Goal: Task Accomplishment & Management: Complete application form

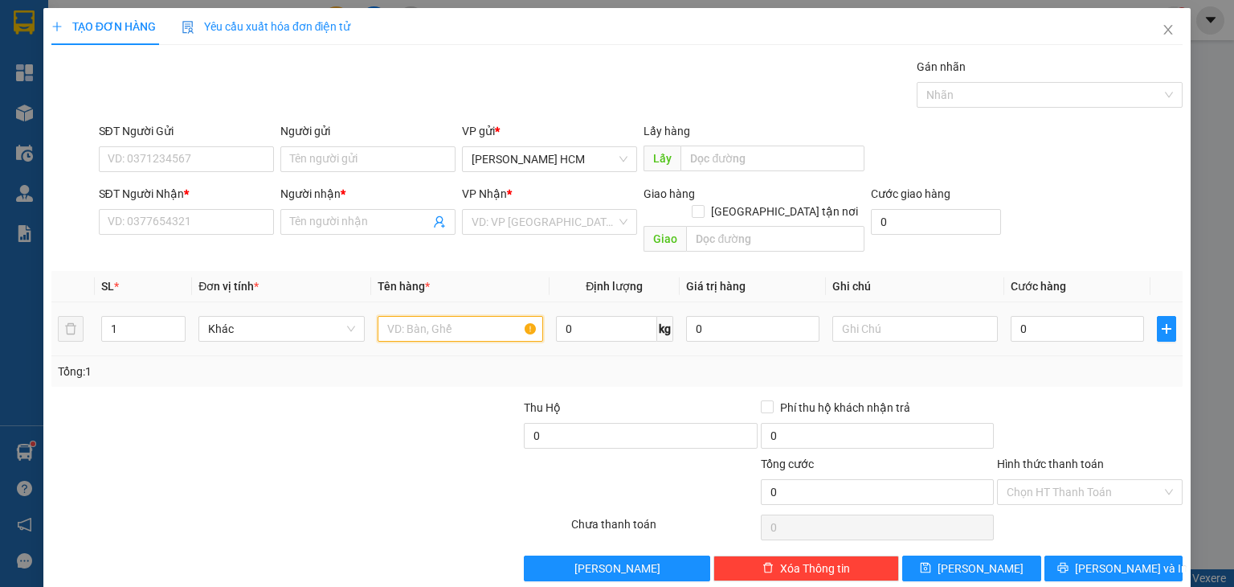
click at [420, 316] on input "text" at bounding box center [461, 329] width 166 height 26
type input "CỤC"
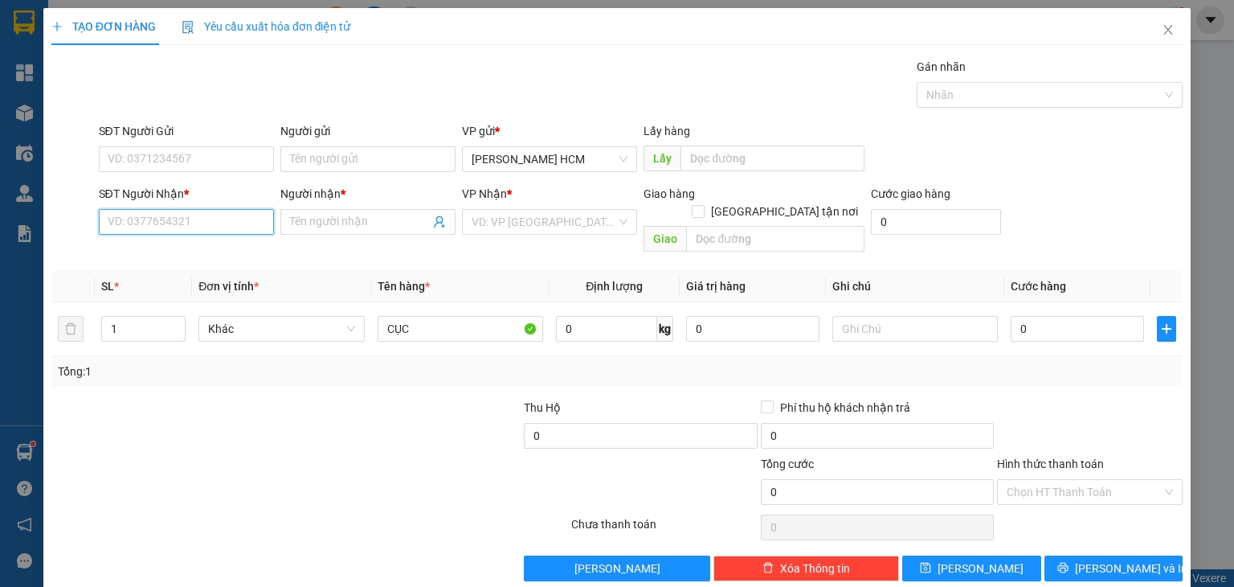
click at [238, 224] on input "SĐT Người Nhận *" at bounding box center [186, 222] width 175 height 26
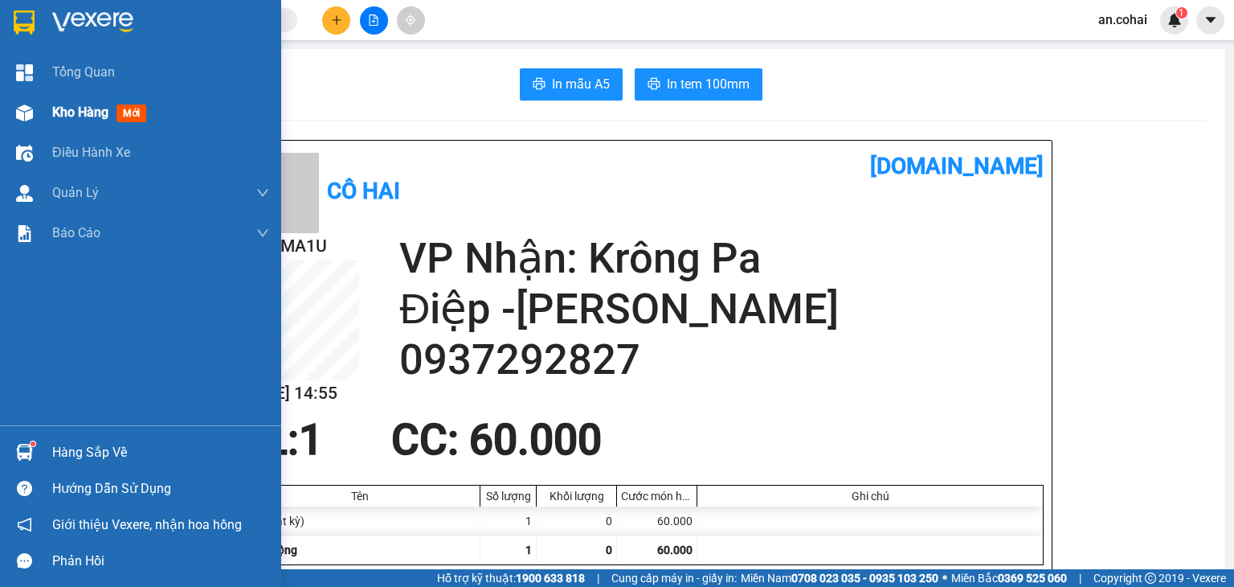
click at [43, 107] on div "Kho hàng mới" at bounding box center [140, 112] width 281 height 40
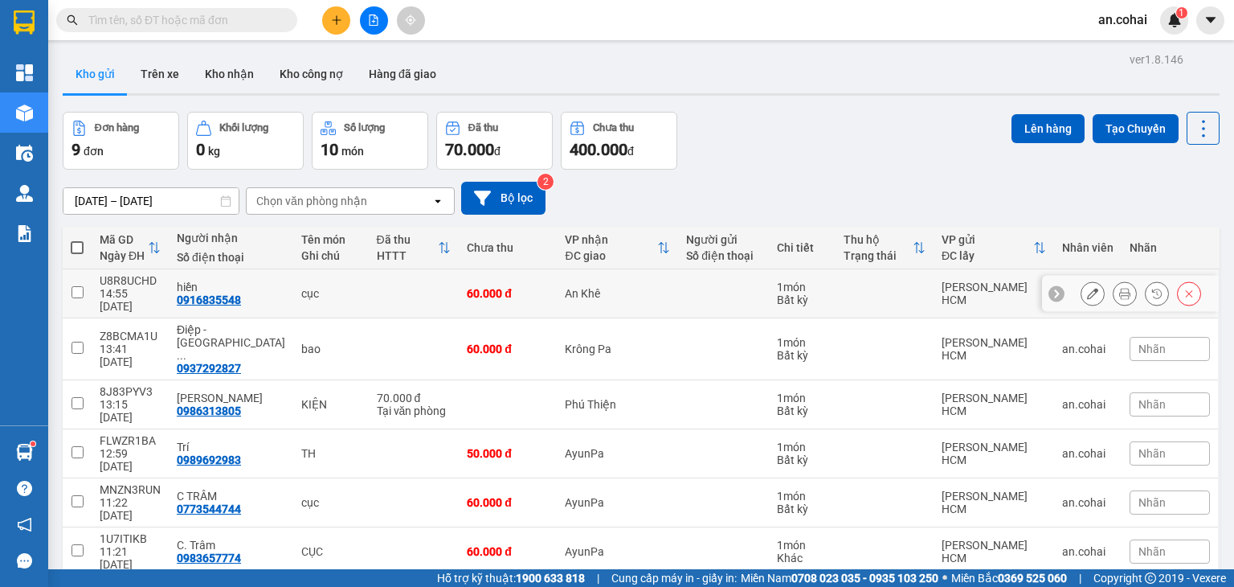
click at [1119, 288] on icon at bounding box center [1124, 293] width 11 height 11
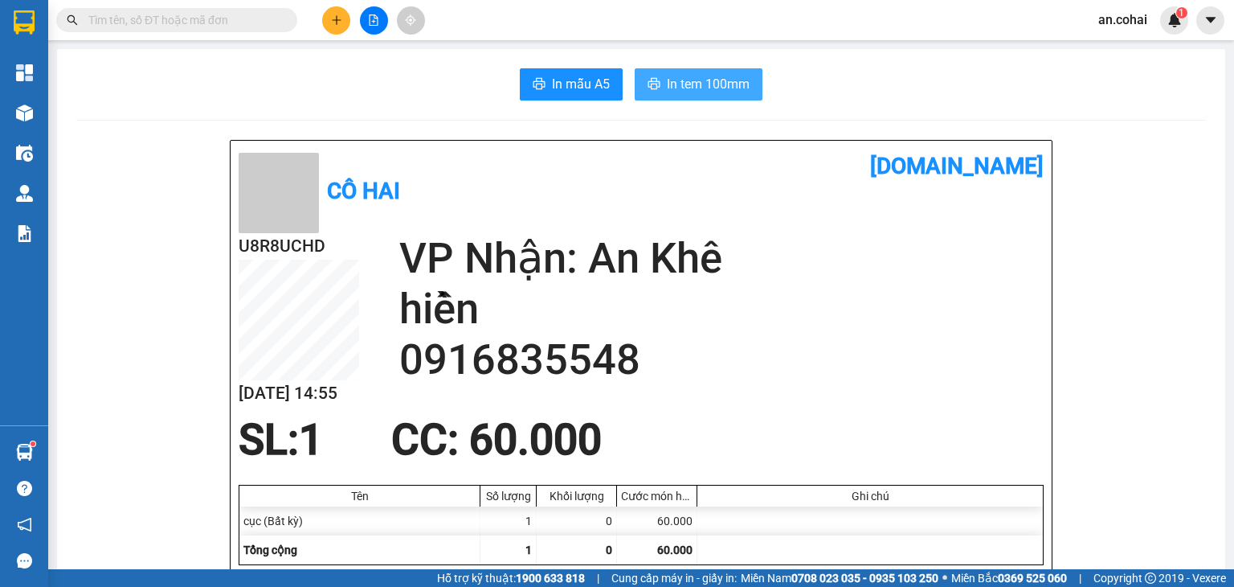
click at [652, 78] on icon "printer" at bounding box center [654, 83] width 13 height 13
click at [347, 16] on button at bounding box center [336, 20] width 28 height 28
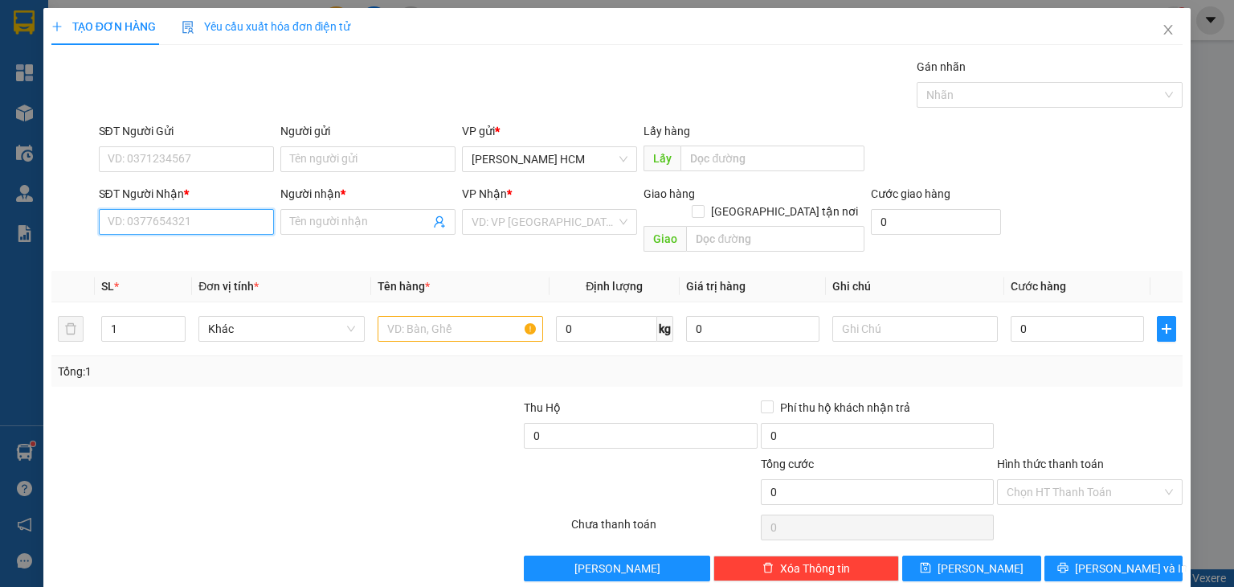
click at [180, 232] on input "SĐT Người Nhận *" at bounding box center [186, 222] width 175 height 26
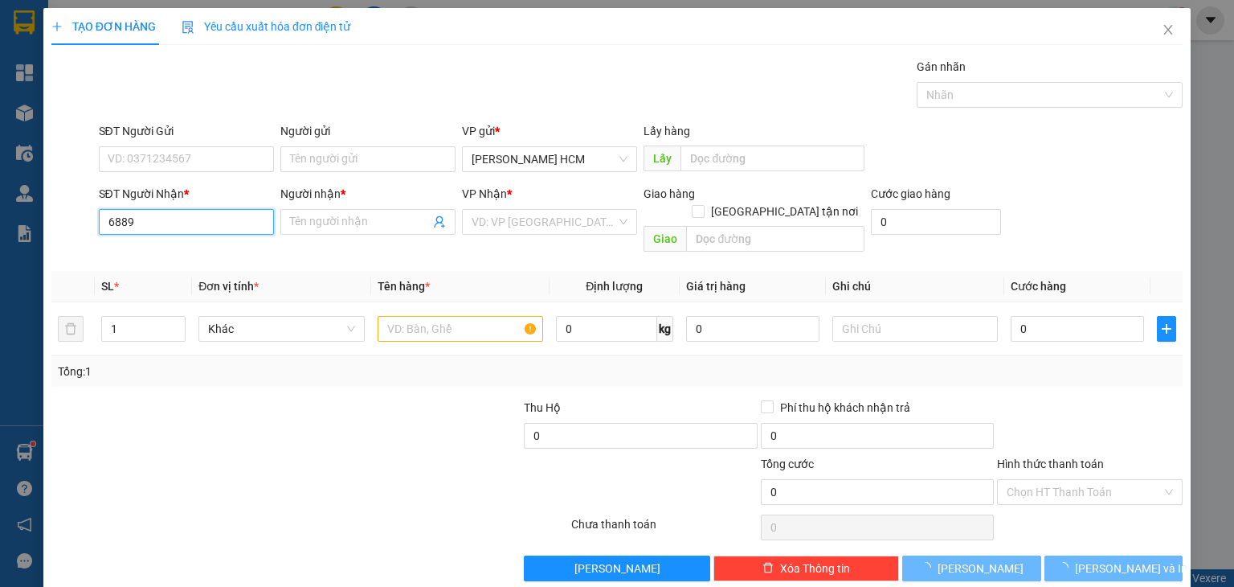
click at [146, 223] on input "6889" at bounding box center [186, 222] width 175 height 26
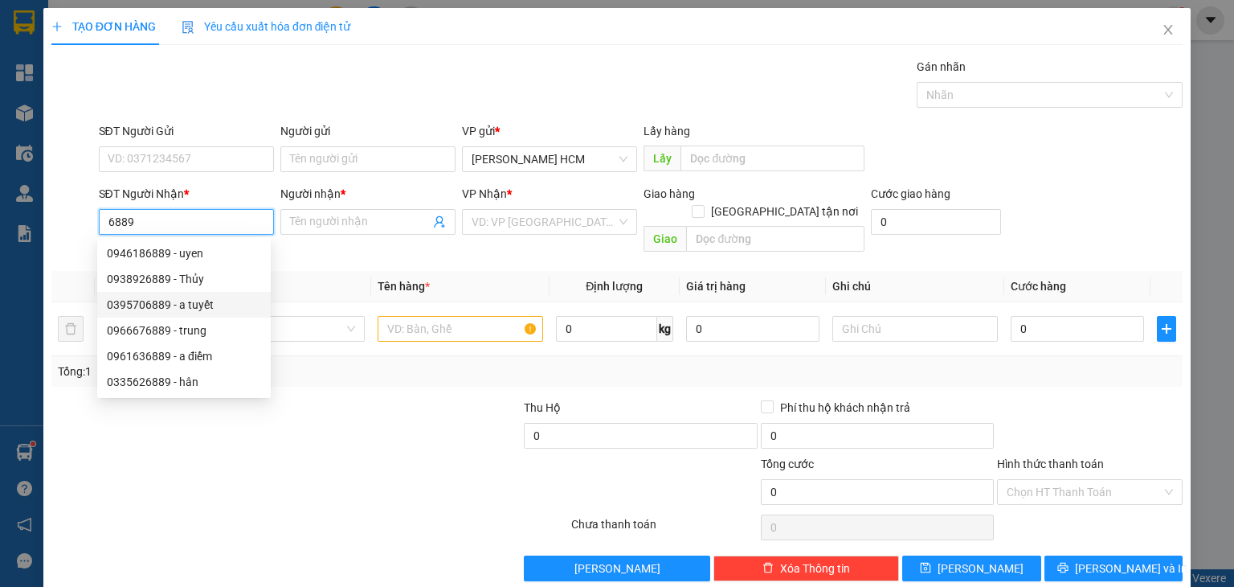
click at [178, 300] on div "0395706889 - a tuyết" at bounding box center [184, 305] width 154 height 18
type input "0395706889"
type input "a tuyết"
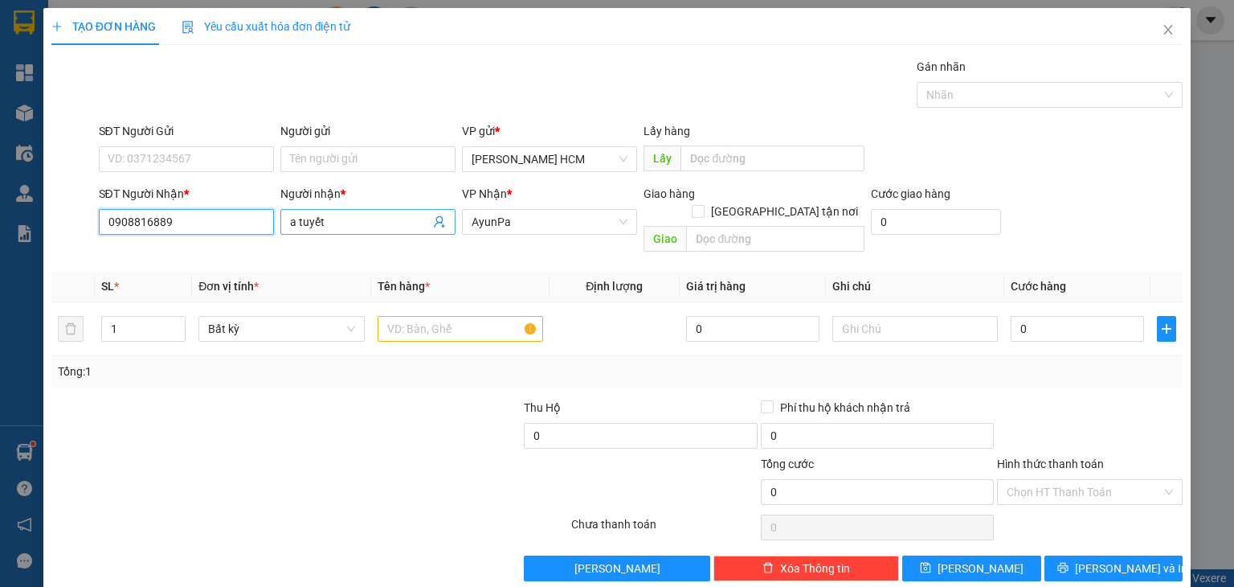
type input "0908816889"
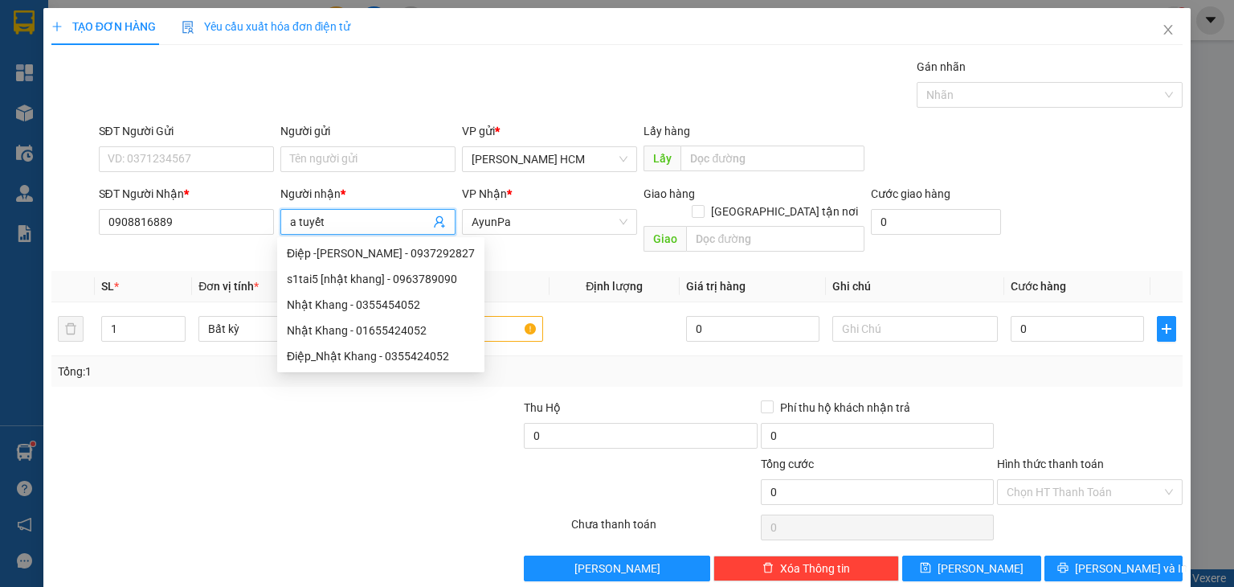
drag, startPoint x: 337, startPoint y: 226, endPoint x: 305, endPoint y: 237, distance: 34.1
click at [272, 228] on div "SĐT Người Nhận * 0908816889 Người nhận * a tuyết VP Nhận * AyunPa Giao hàng Gia…" at bounding box center [641, 222] width 1091 height 74
click at [339, 237] on div "6635852 Điệp -[GEOGRAPHIC_DATA] - 0937292827 s1tai5 [nhật khang] - 0963789090 […" at bounding box center [380, 304] width 207 height 135
click at [321, 216] on input "a tuyết" at bounding box center [360, 222] width 140 height 18
click at [370, 206] on div "Người nhận *" at bounding box center [367, 197] width 175 height 24
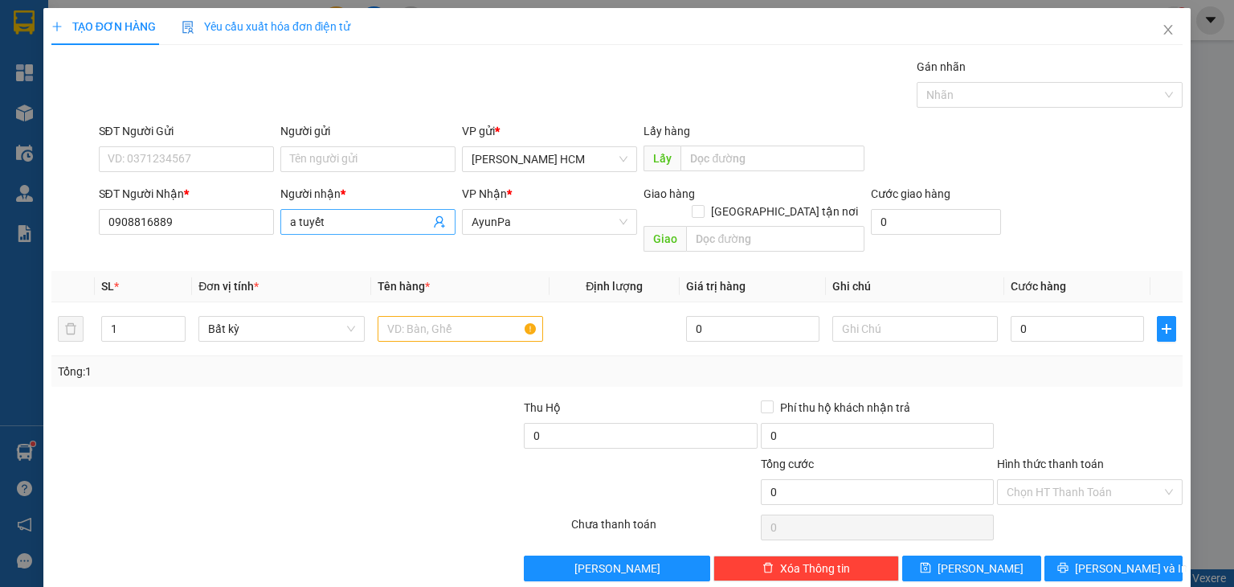
click at [376, 232] on span "a tuyết" at bounding box center [367, 222] width 175 height 26
click at [373, 226] on input "a tuyết" at bounding box center [360, 222] width 140 height 18
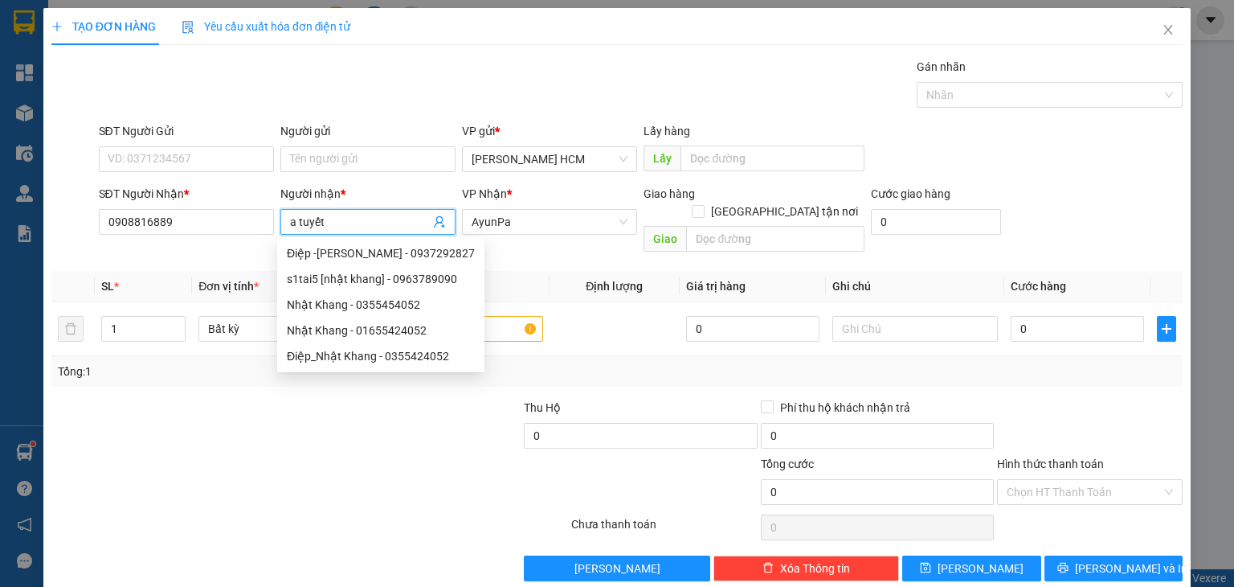
click at [407, 215] on input "a tuyết" at bounding box center [360, 222] width 140 height 18
click at [303, 479] on div at bounding box center [215, 483] width 331 height 56
click at [343, 216] on input "a tuyết" at bounding box center [360, 222] width 140 height 18
type input "A"
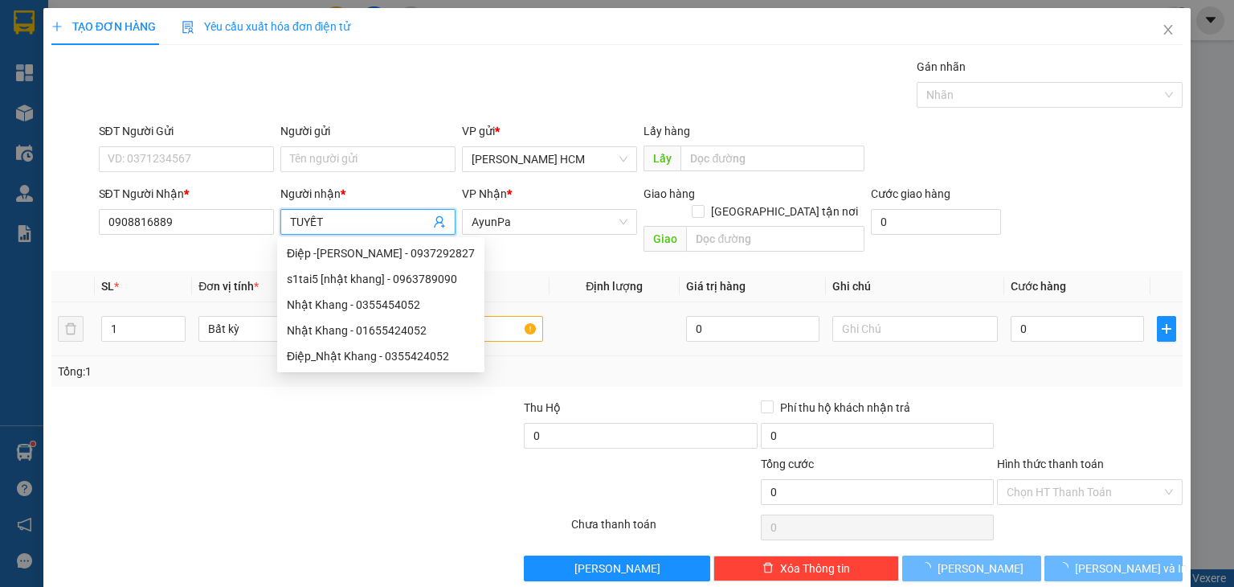
type input "TUYẾT"
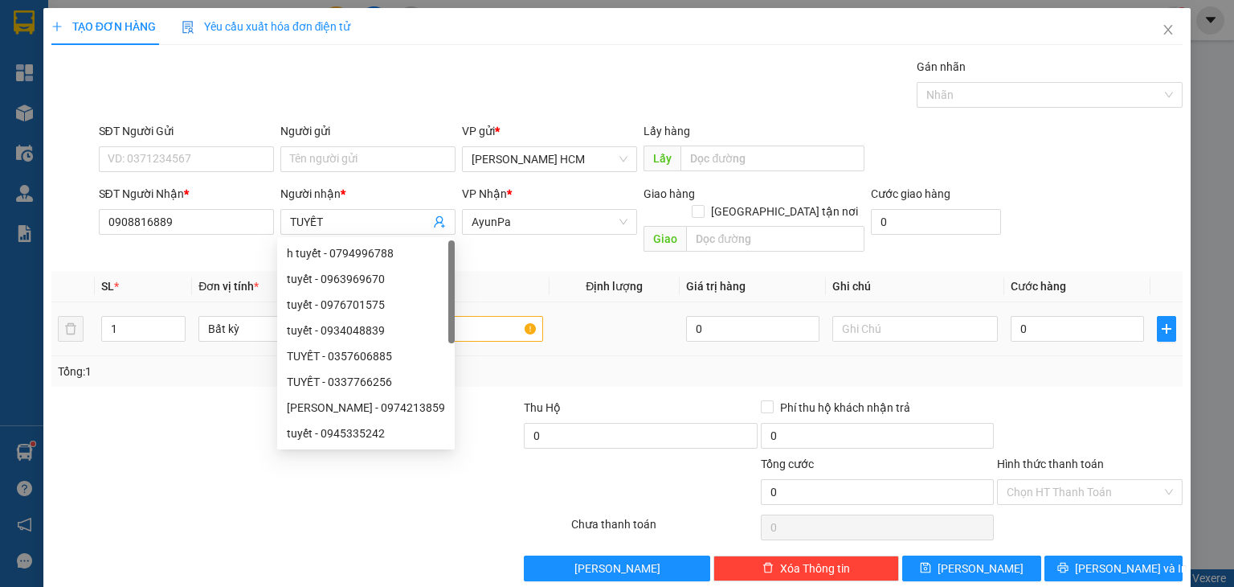
click at [517, 307] on td at bounding box center [460, 329] width 178 height 54
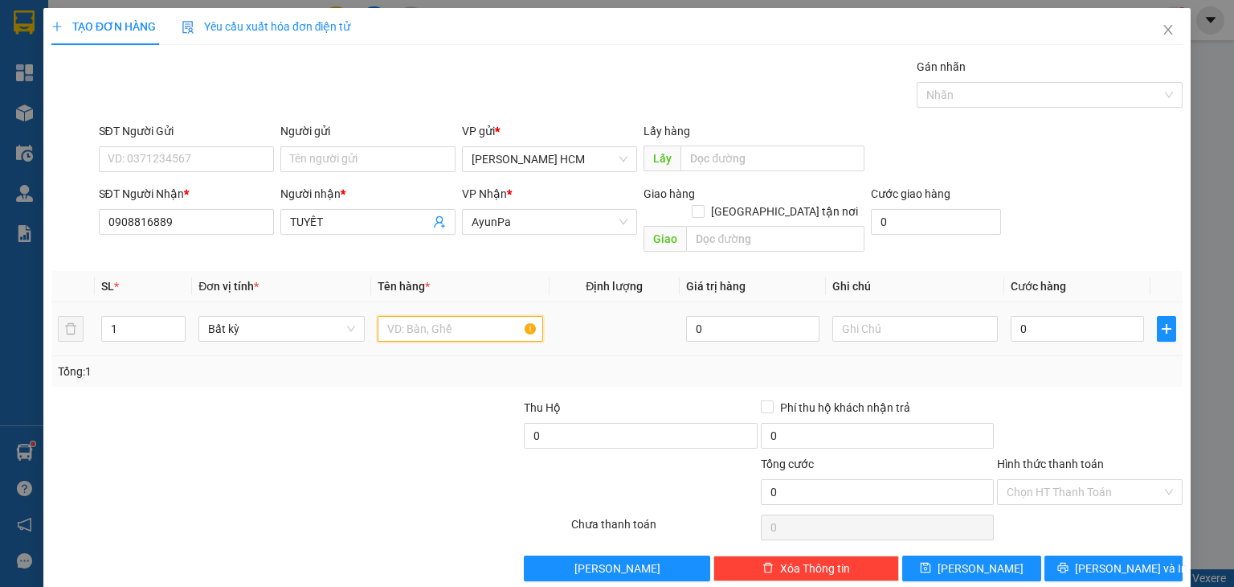
click at [517, 316] on input "text" at bounding box center [461, 329] width 166 height 26
type input "Y"
type input "THÙNG LỚN"
click at [1049, 302] on td "0" at bounding box center [1077, 329] width 146 height 54
click at [1050, 316] on input "0" at bounding box center [1077, 329] width 133 height 26
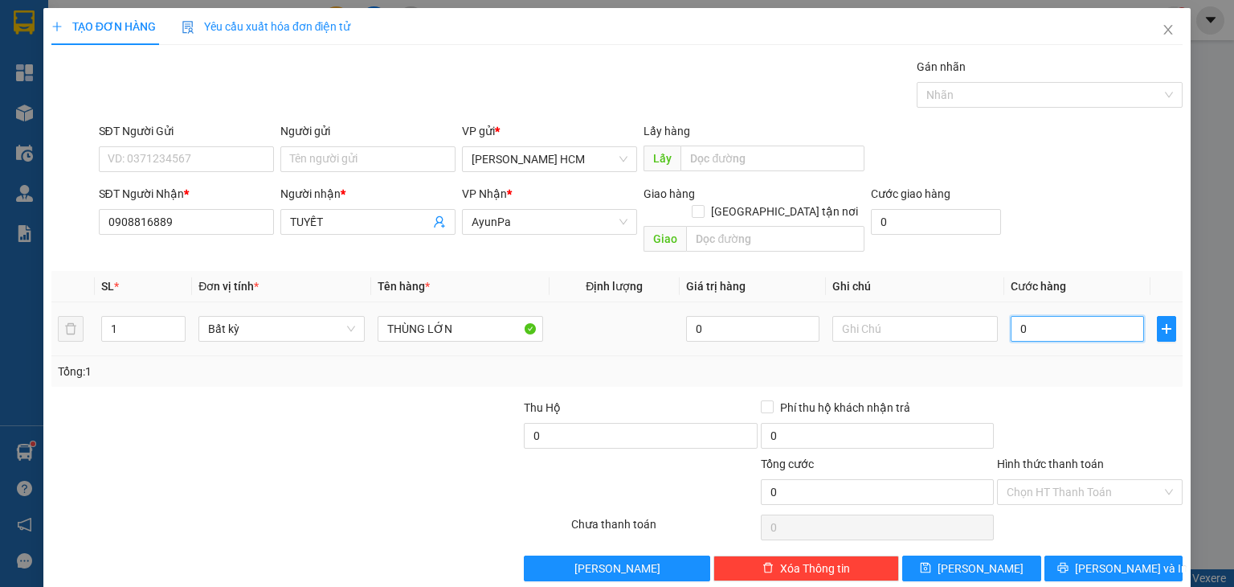
type input "002"
type input "2"
type input "0.020"
type input "20"
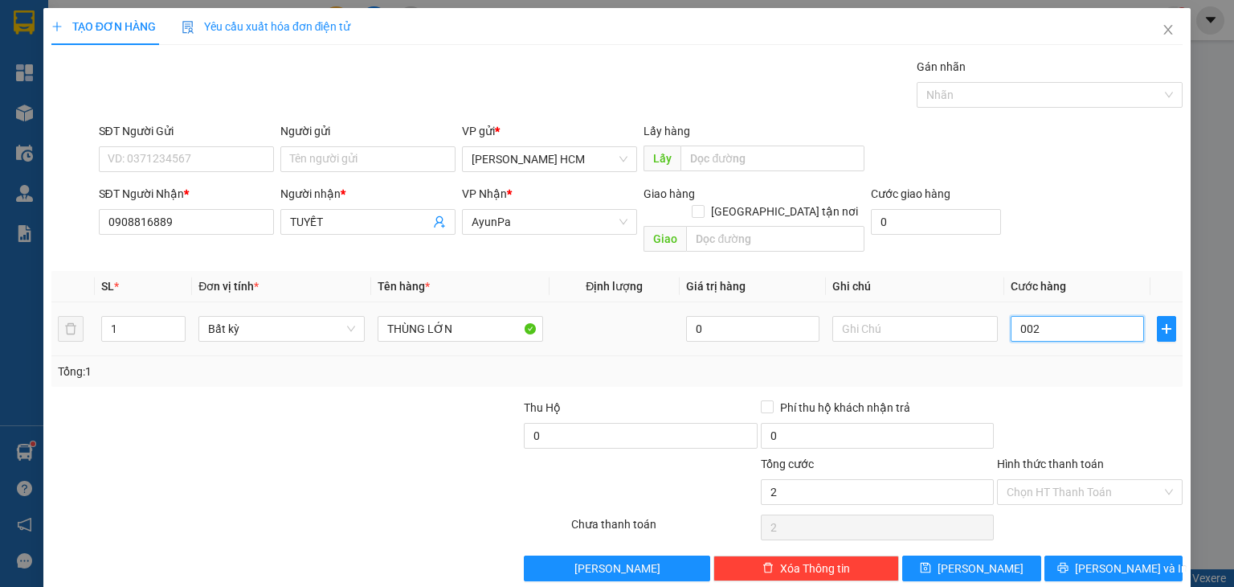
type input "20"
type input "00.200"
type input "200"
type input "200.000"
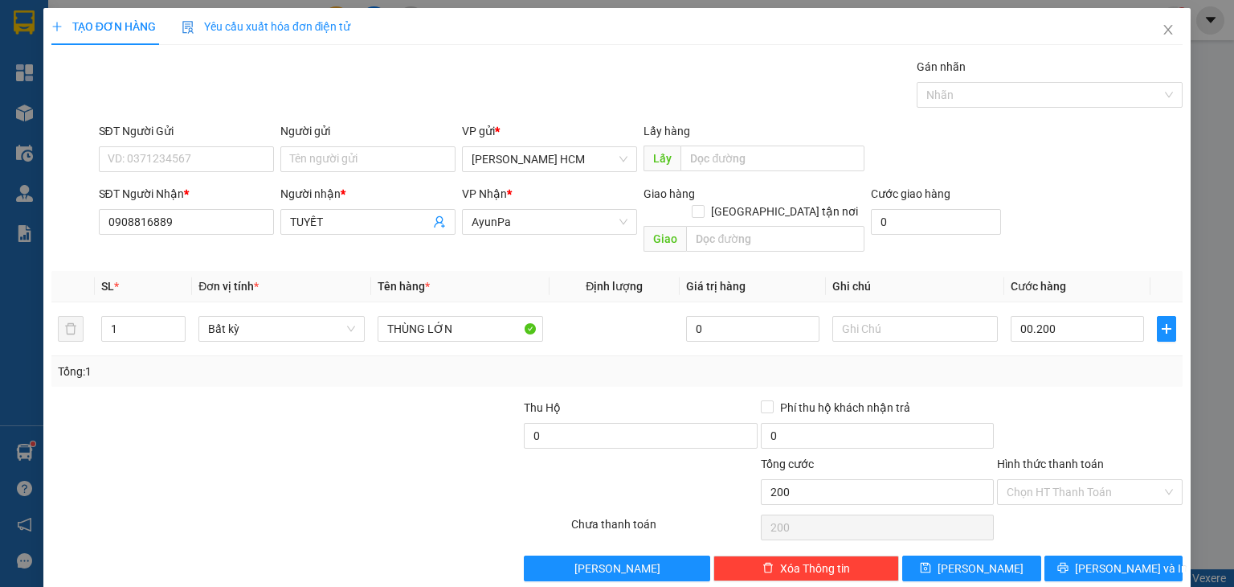
type input "200.000"
drag, startPoint x: 1064, startPoint y: 392, endPoint x: 1073, endPoint y: 464, distance: 72.2
click at [1065, 399] on div at bounding box center [1089, 427] width 189 height 56
click at [1069, 562] on span "printer" at bounding box center [1062, 568] width 11 height 13
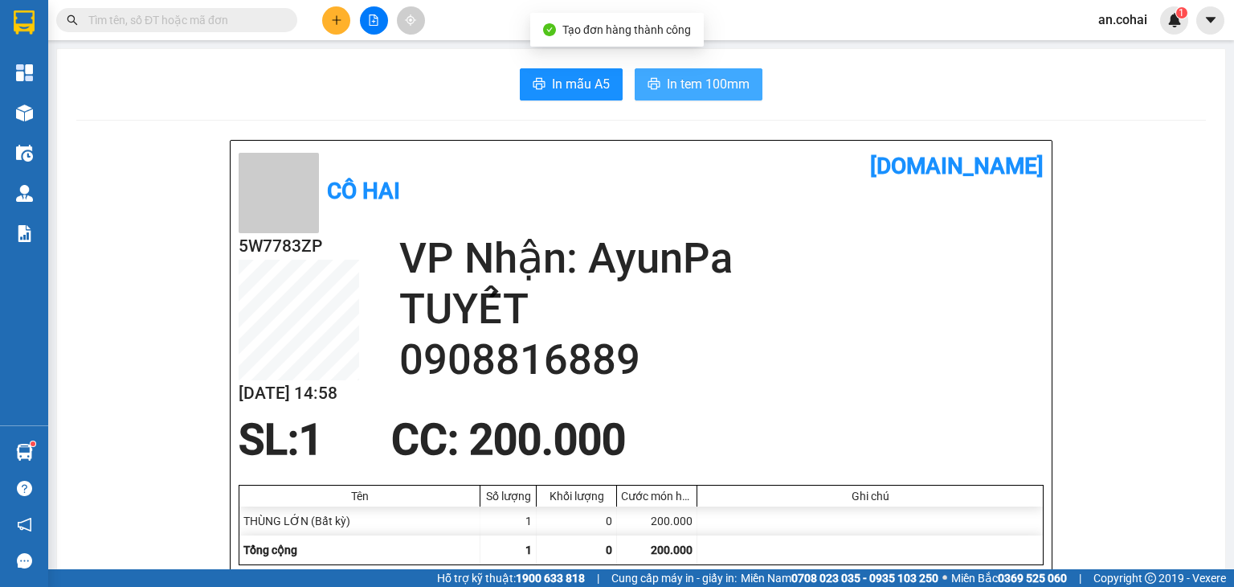
click at [735, 91] on span "In tem 100mm" at bounding box center [708, 84] width 83 height 20
click at [332, 20] on icon "plus" at bounding box center [336, 19] width 11 height 11
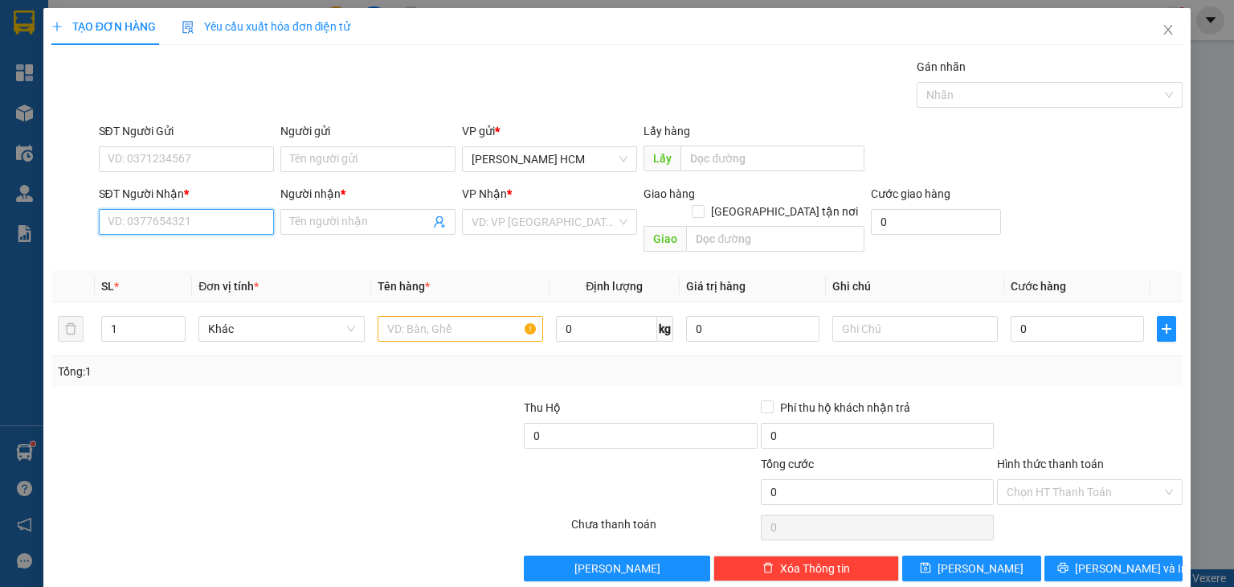
click at [206, 219] on input "SĐT Người Nhận *" at bounding box center [186, 222] width 175 height 26
click at [411, 316] on input "text" at bounding box center [461, 329] width 166 height 26
type input "KIỆN"
click at [260, 223] on input "SĐT Người Nhận *" at bounding box center [186, 222] width 175 height 26
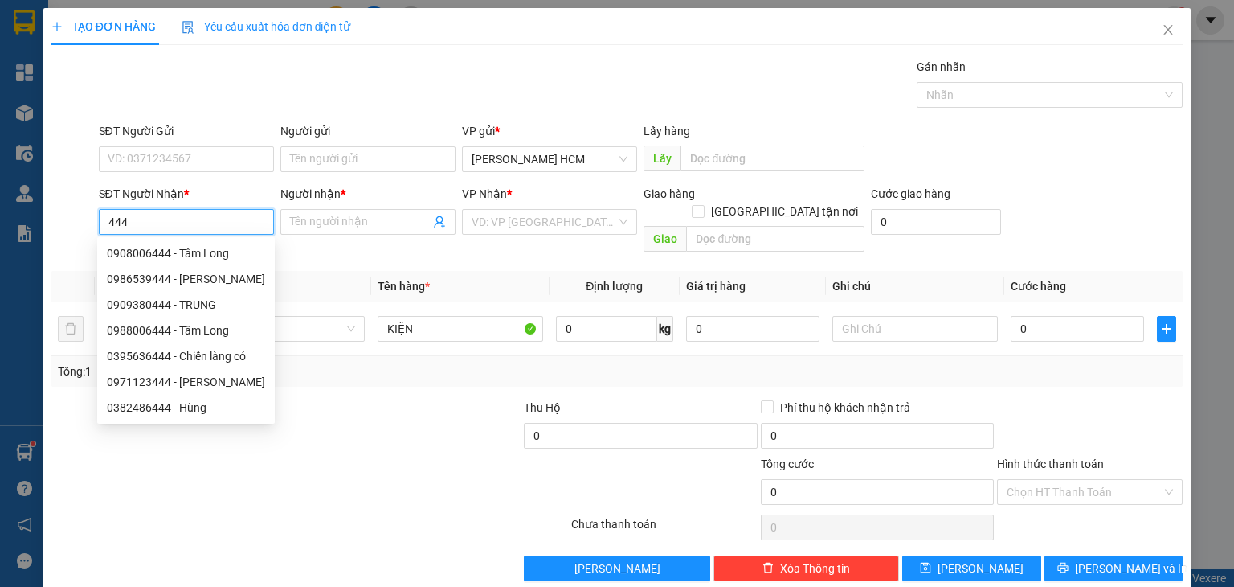
click at [202, 374] on div "0971123444 - [PERSON_NAME]" at bounding box center [186, 382] width 158 height 18
type input "0971123444"
type input "[PERSON_NAME]"
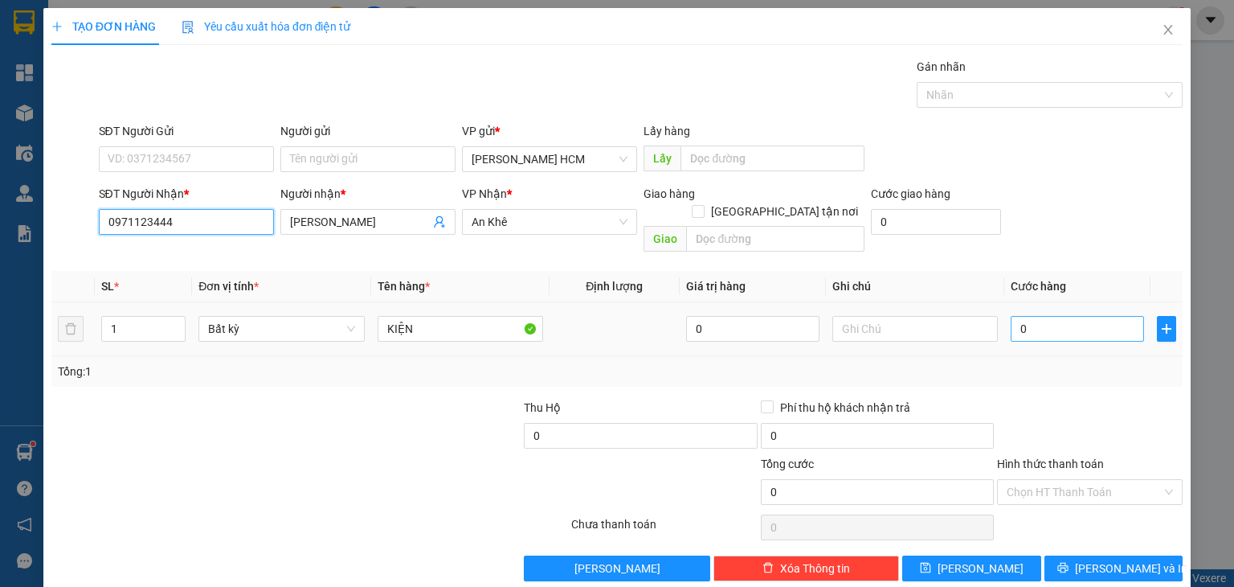
type input "0971123444"
click at [1054, 316] on input "0" at bounding box center [1077, 329] width 133 height 26
type input "005"
type input "5"
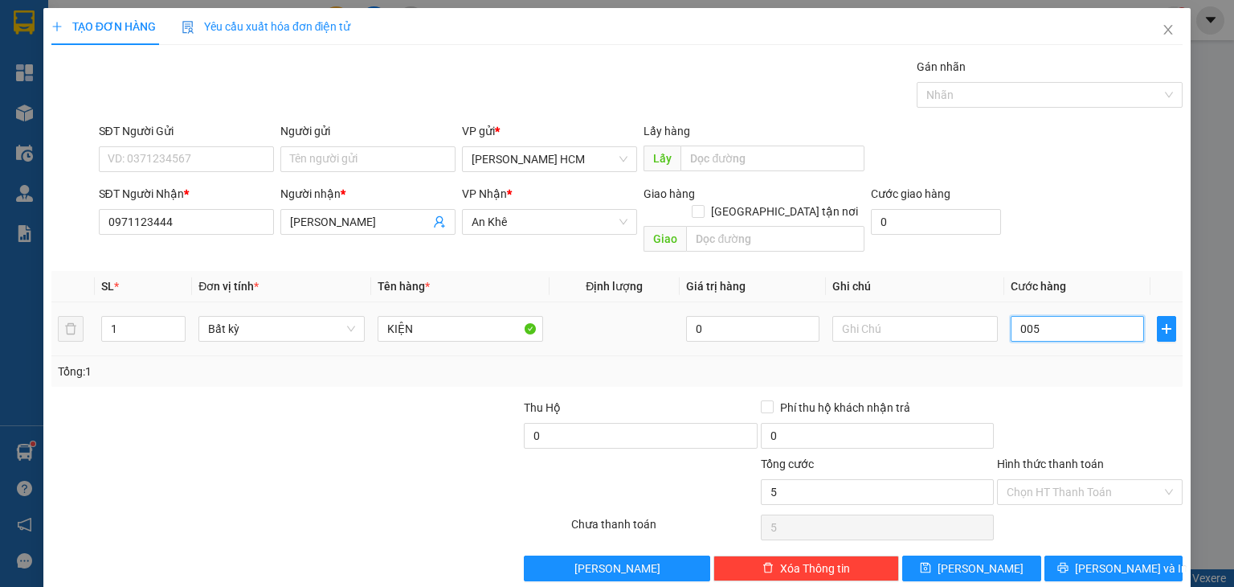
type input "0.050"
type input "50"
type input "50.000"
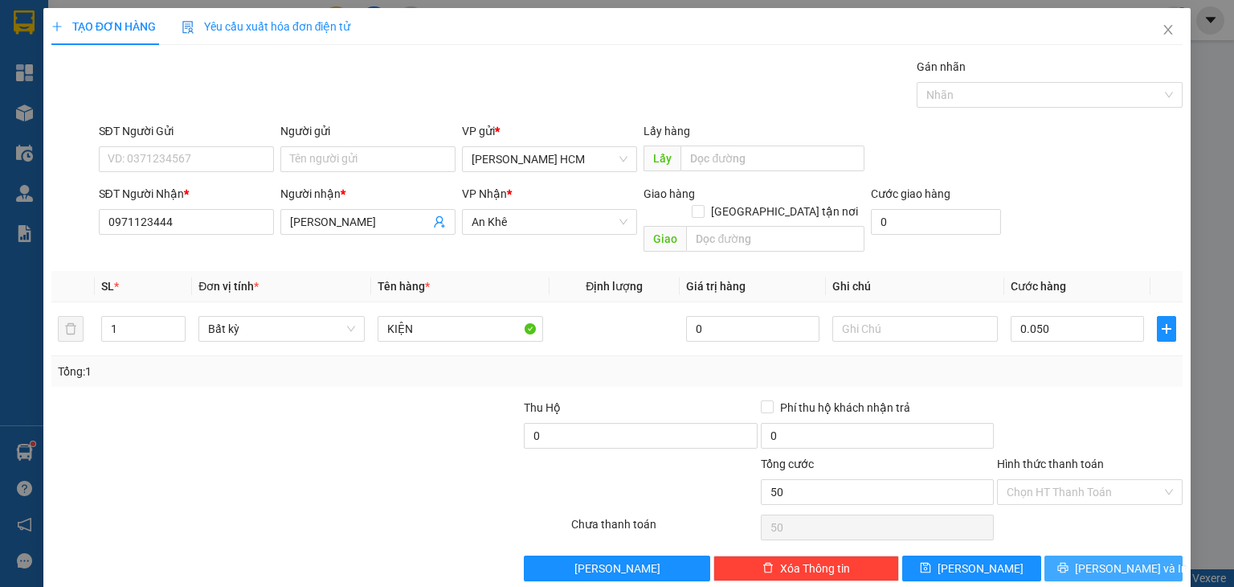
type input "50.000"
click at [1120, 555] on button "[PERSON_NAME] và In" at bounding box center [1114, 568] width 139 height 26
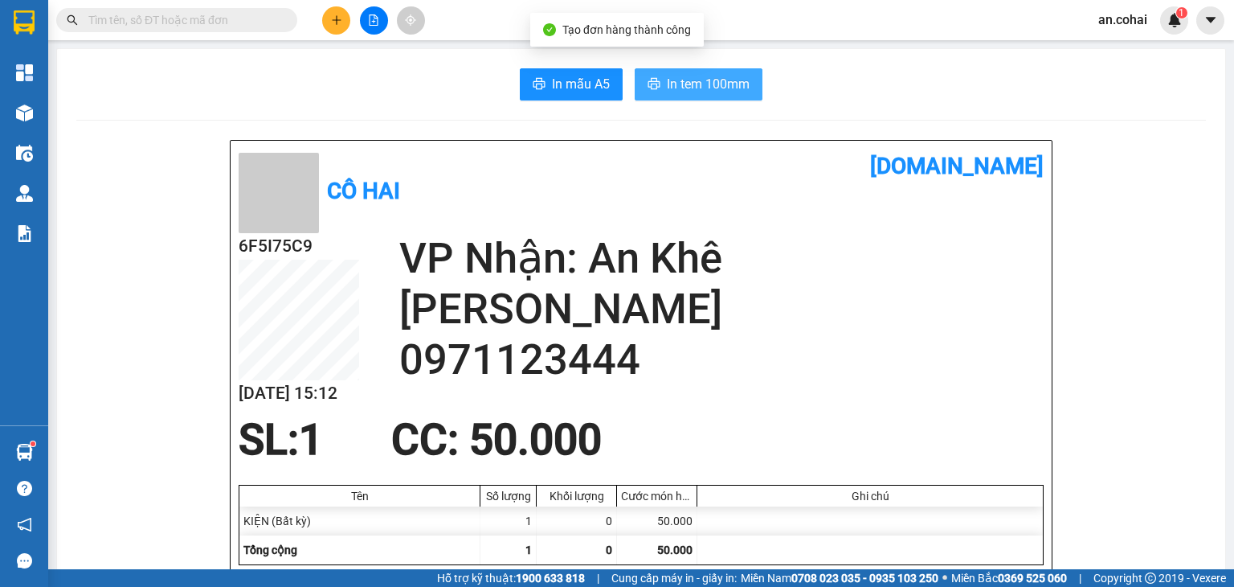
click at [670, 78] on span "In tem 100mm" at bounding box center [708, 84] width 83 height 20
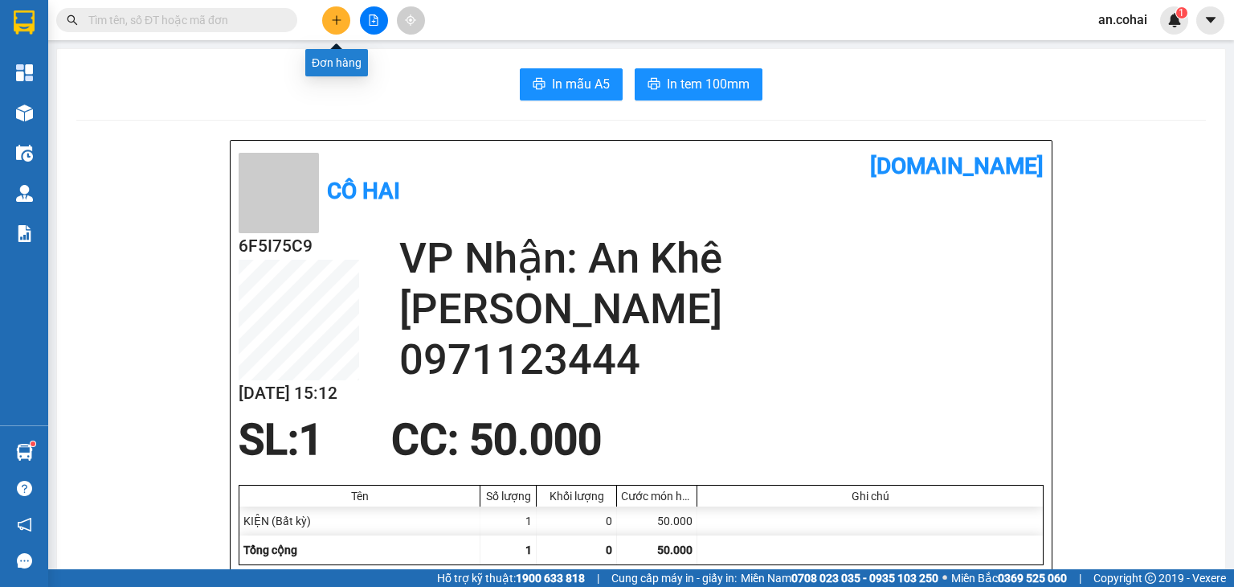
click at [337, 26] on button at bounding box center [336, 20] width 28 height 28
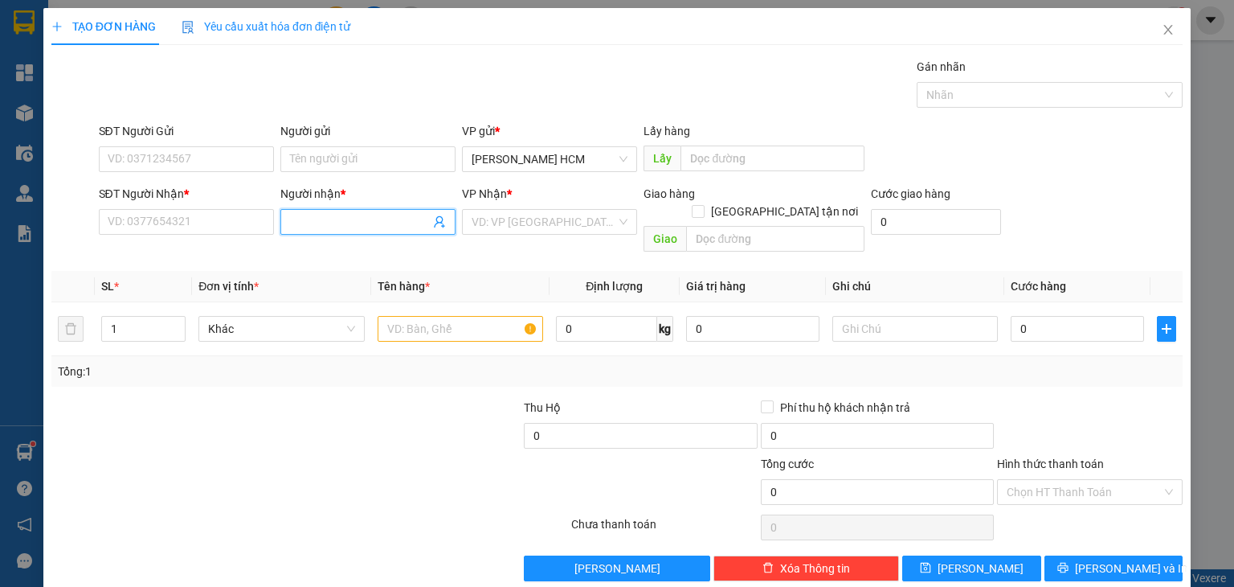
click at [341, 209] on span at bounding box center [367, 222] width 175 height 26
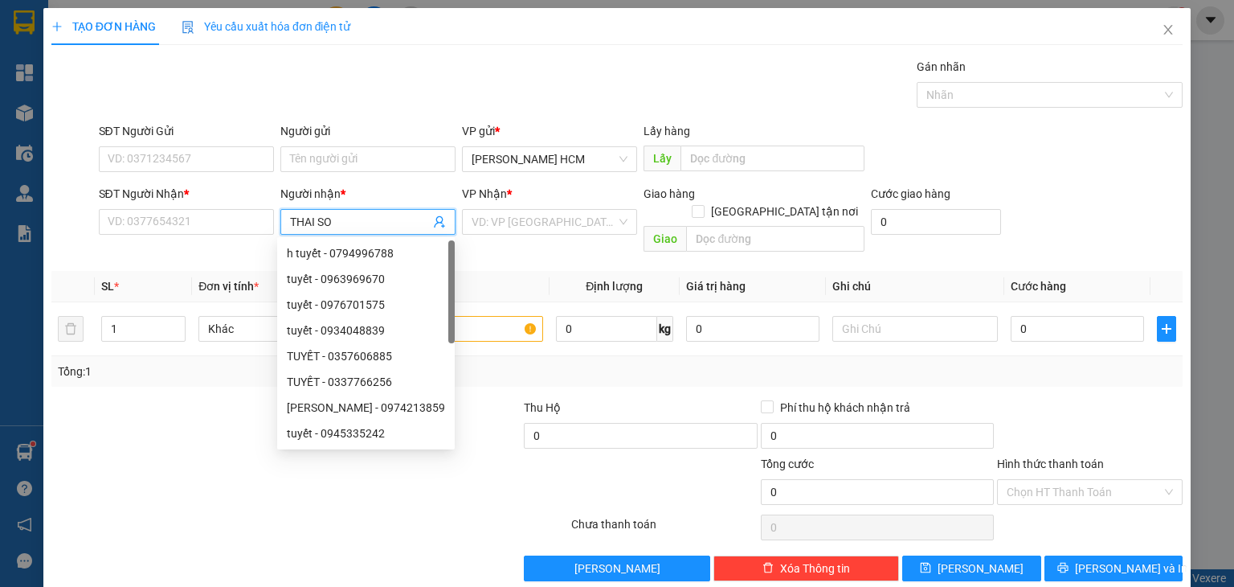
type input "THAI SON"
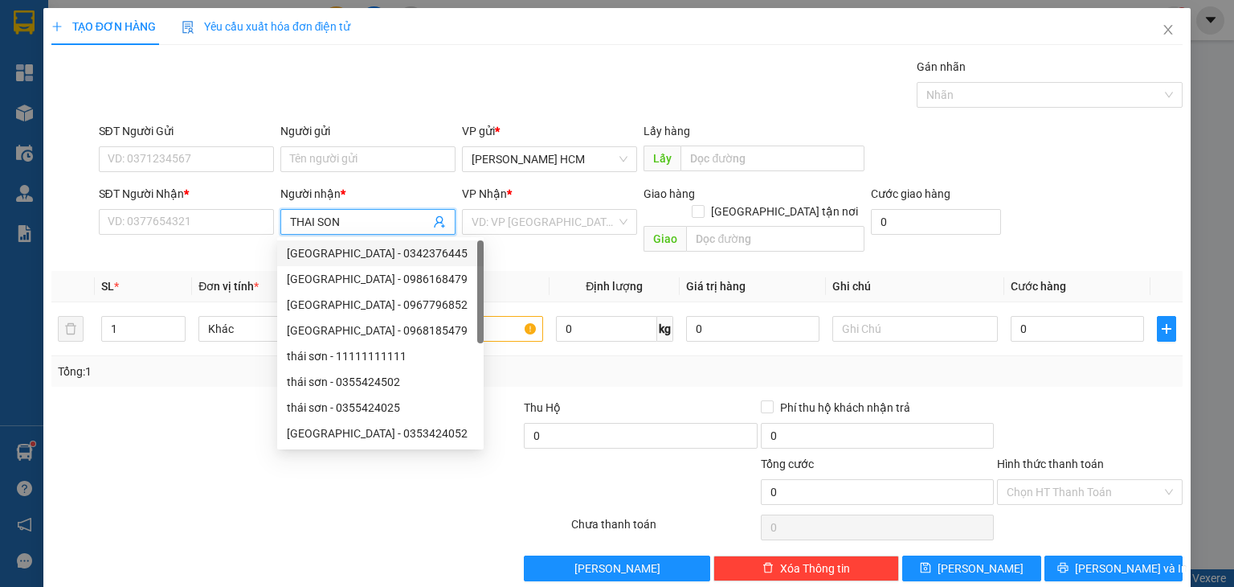
click at [418, 251] on div "[GEOGRAPHIC_DATA] - 0342376445" at bounding box center [380, 253] width 187 height 18
type input "0342376445"
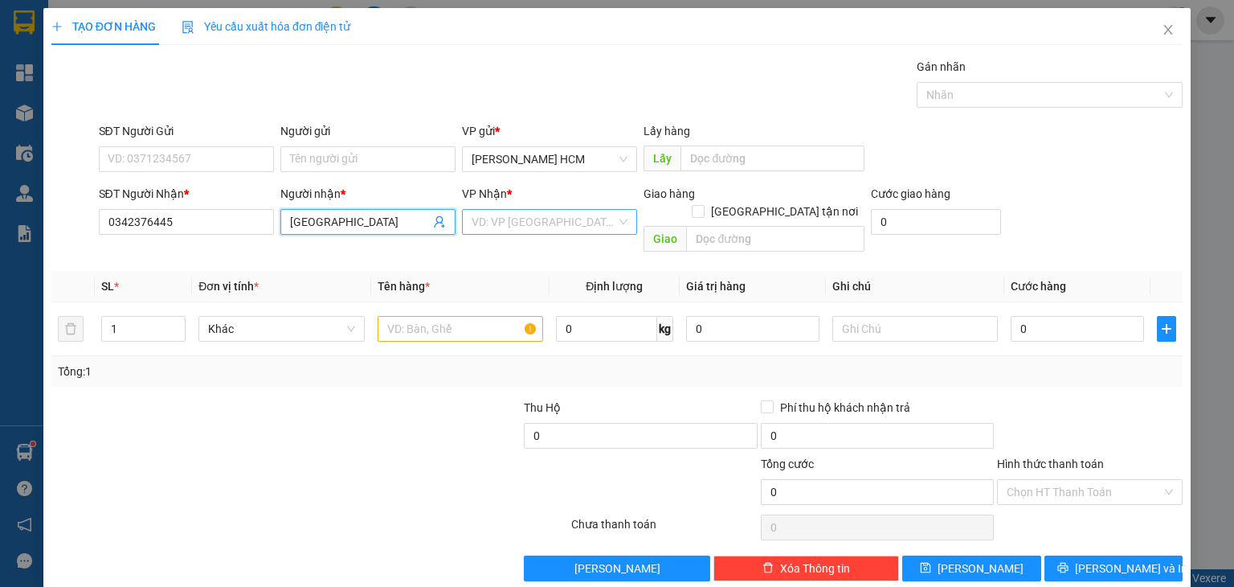
type input "[GEOGRAPHIC_DATA]"
click at [540, 218] on input "search" at bounding box center [544, 222] width 145 height 24
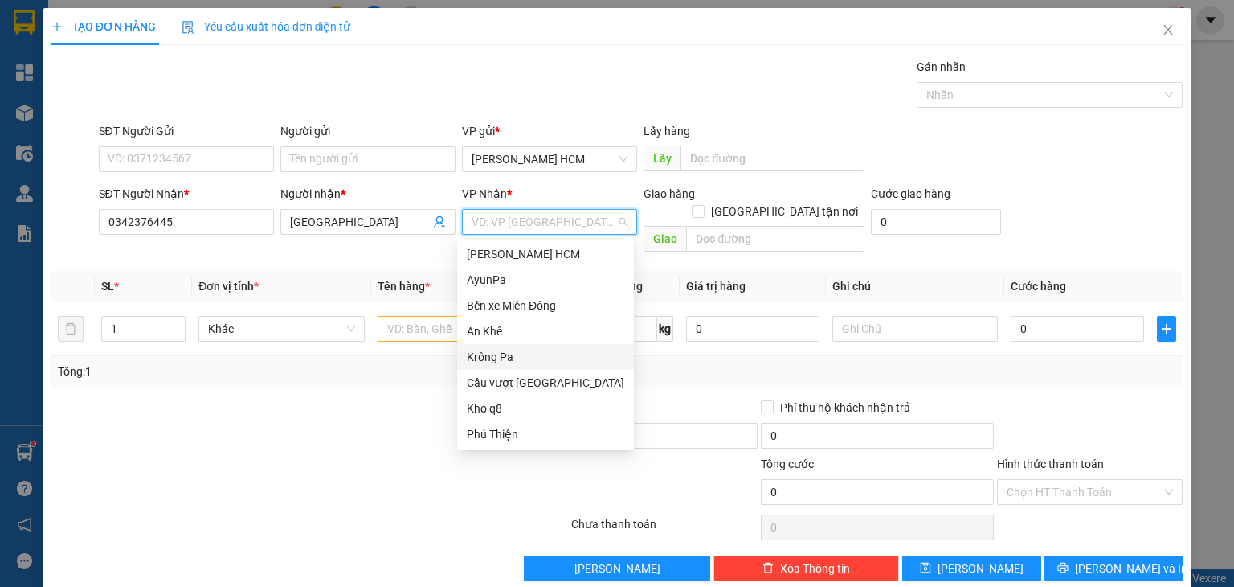
click at [498, 354] on div "Krông Pa" at bounding box center [545, 357] width 157 height 18
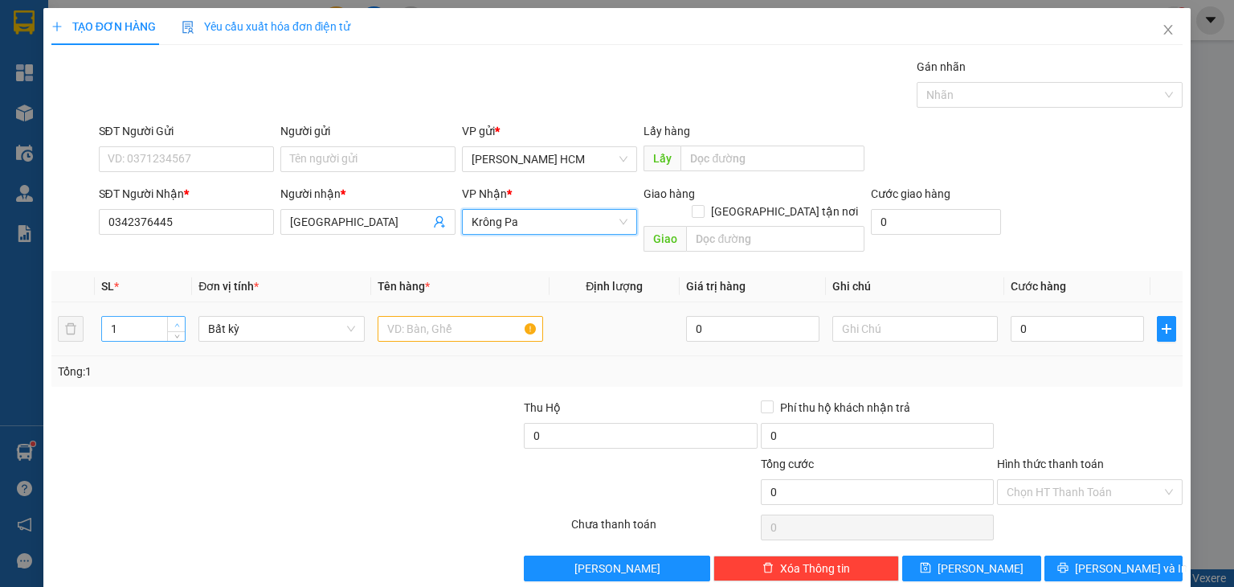
type input "2"
click at [180, 320] on span "up" at bounding box center [177, 325] width 10 height 10
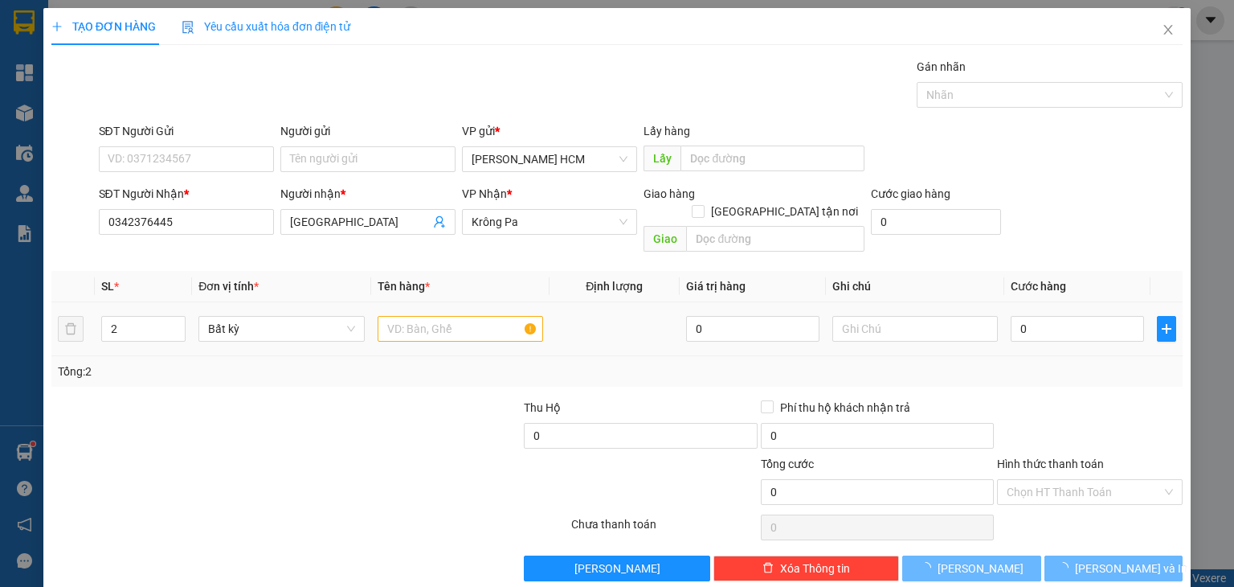
click at [421, 316] on input "text" at bounding box center [461, 329] width 166 height 26
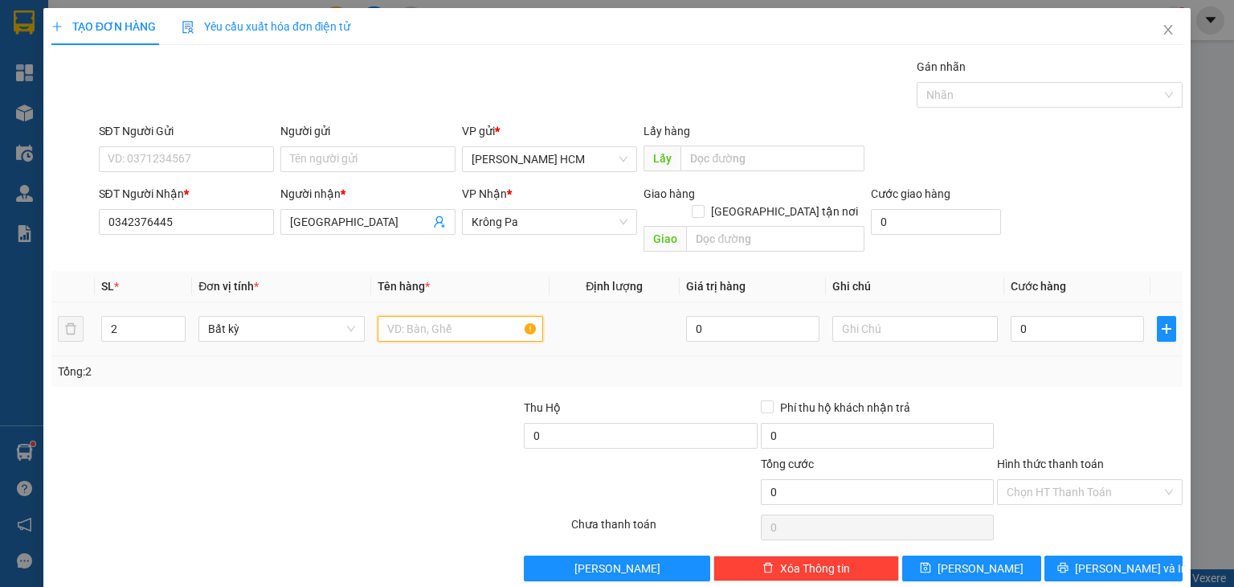
click at [421, 316] on input "text" at bounding box center [461, 329] width 166 height 26
type input "BAO"
click at [1011, 316] on input "0" at bounding box center [1077, 329] width 133 height 26
type input "001"
type input "1"
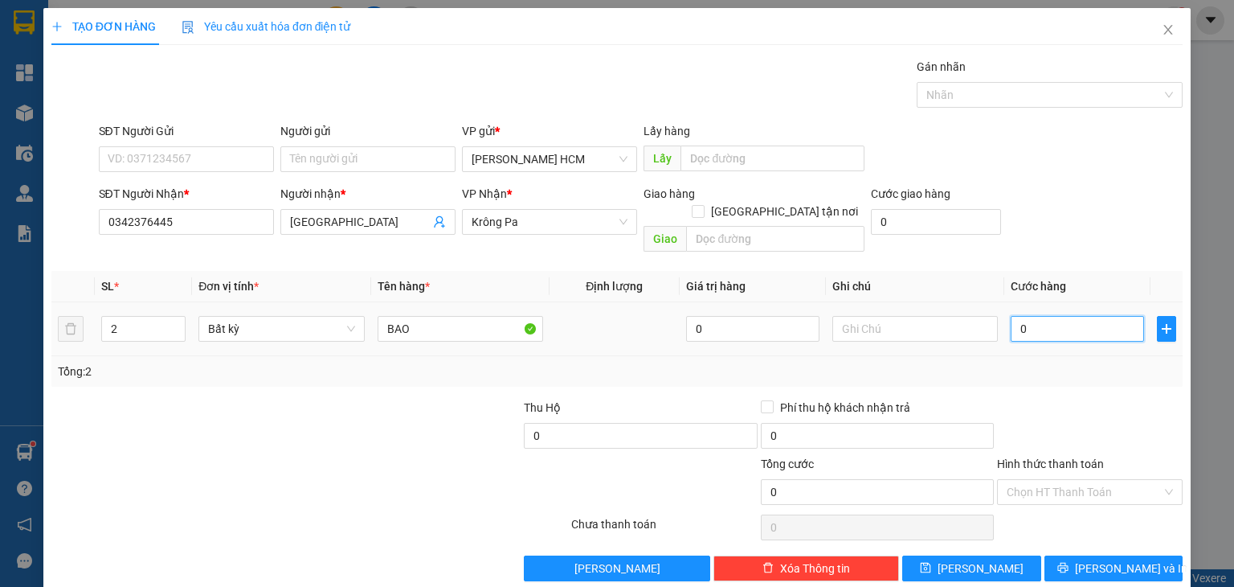
type input "1"
type input "0.014"
type input "14"
type input "00.140"
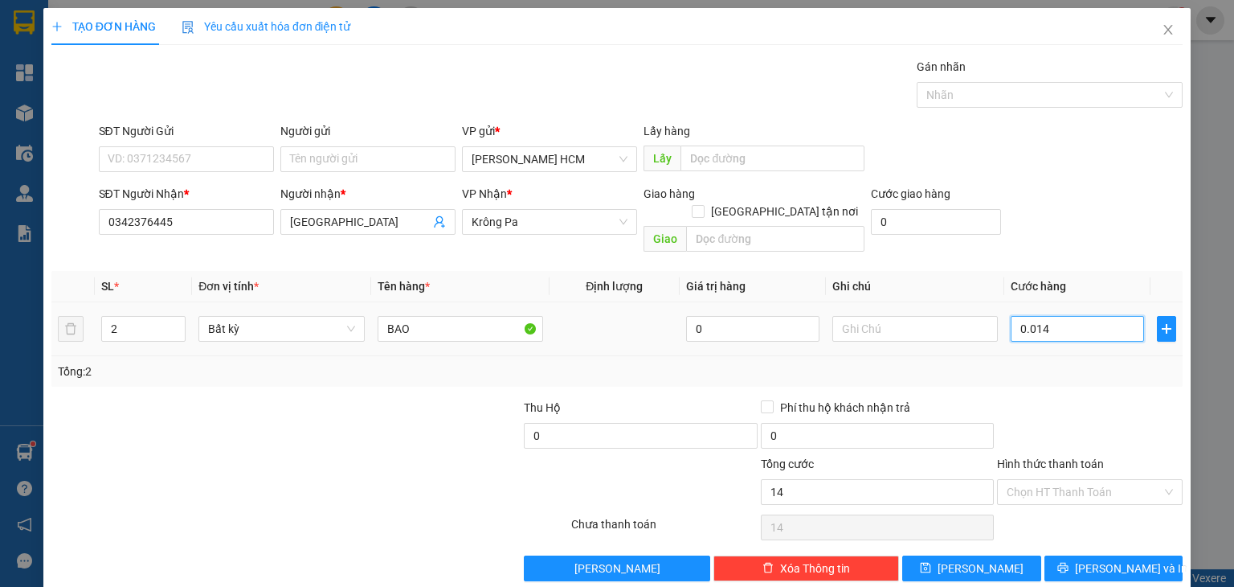
type input "140"
type input "140.000"
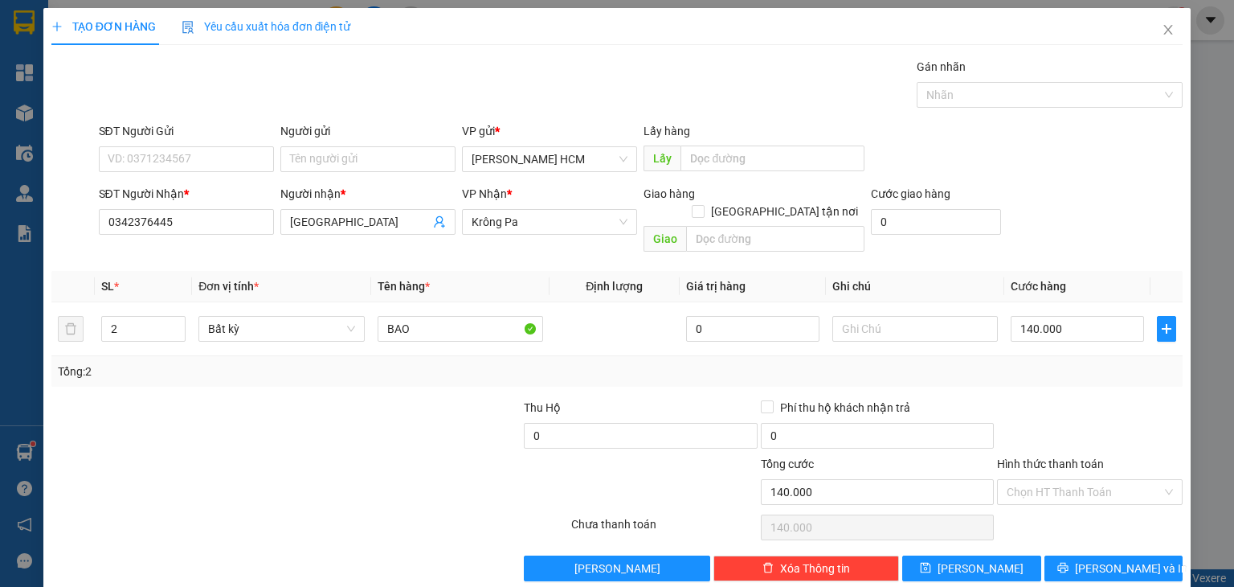
click at [1103, 364] on div "Tổng: 2" at bounding box center [616, 371] width 1131 height 31
click at [1069, 562] on icon "printer" at bounding box center [1062, 567] width 11 height 11
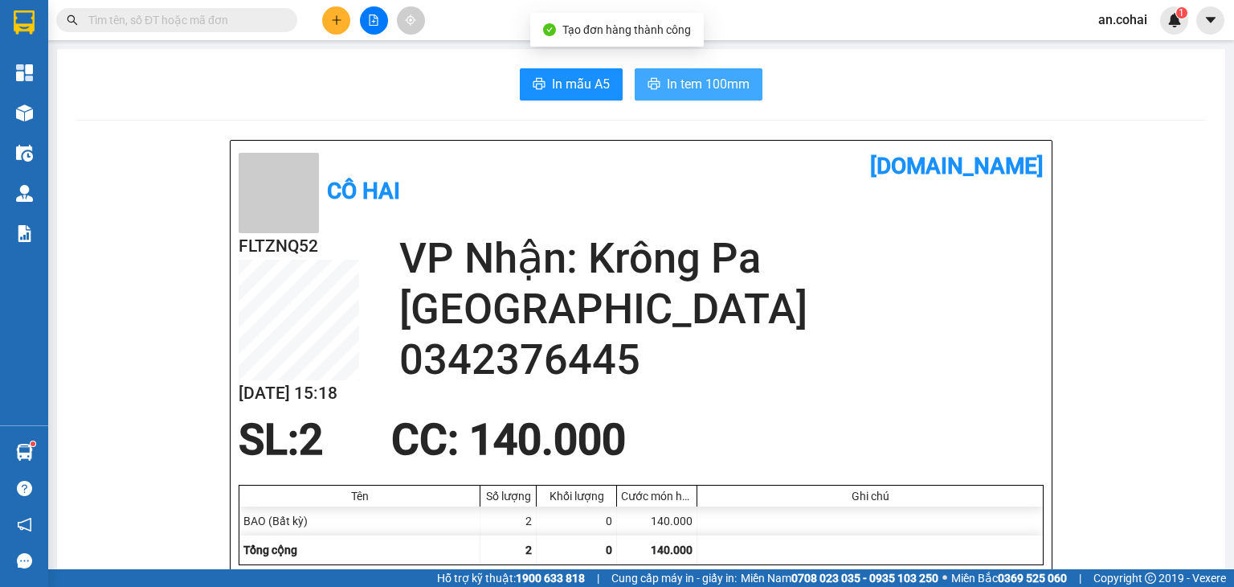
click at [724, 82] on span "In tem 100mm" at bounding box center [708, 84] width 83 height 20
click at [678, 84] on span "In tem 100mm" at bounding box center [708, 84] width 83 height 20
